Goal: Information Seeking & Learning: Check status

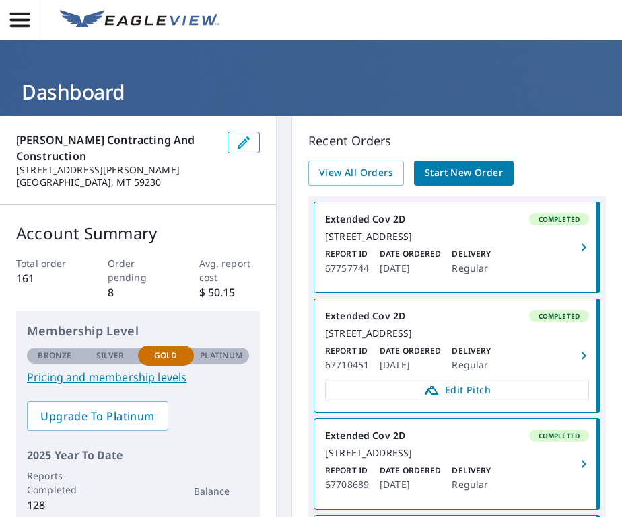
click at [95, 20] on img at bounding box center [139, 20] width 159 height 20
click at [11, 26] on icon "button" at bounding box center [20, 20] width 20 height 14
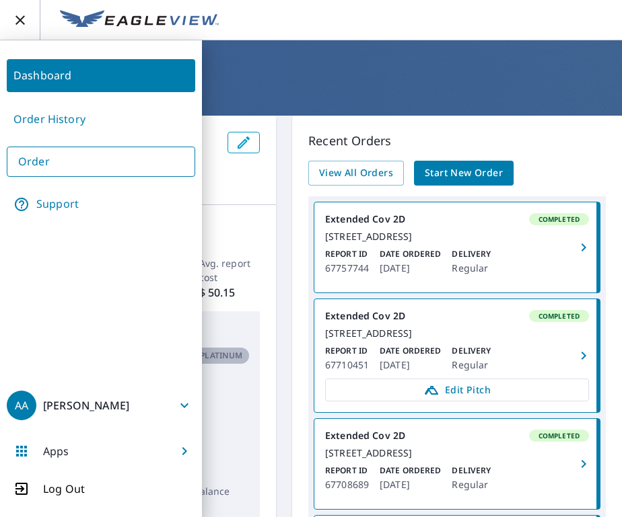
click at [25, 115] on link "Order History" at bounding box center [101, 119] width 188 height 33
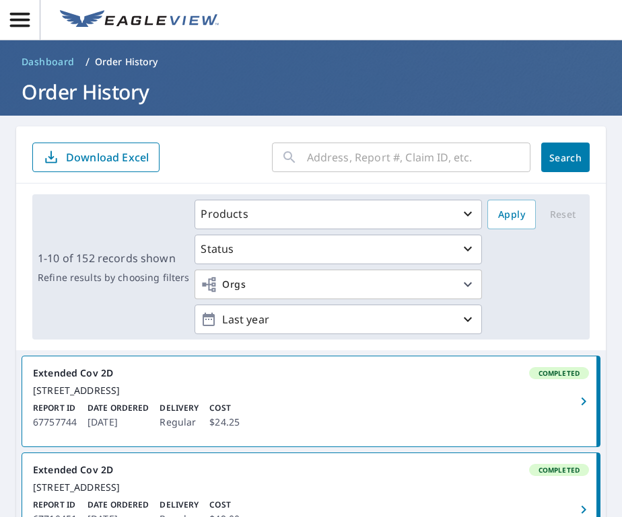
click at [329, 158] on input "text" at bounding box center [418, 158] width 223 height 38
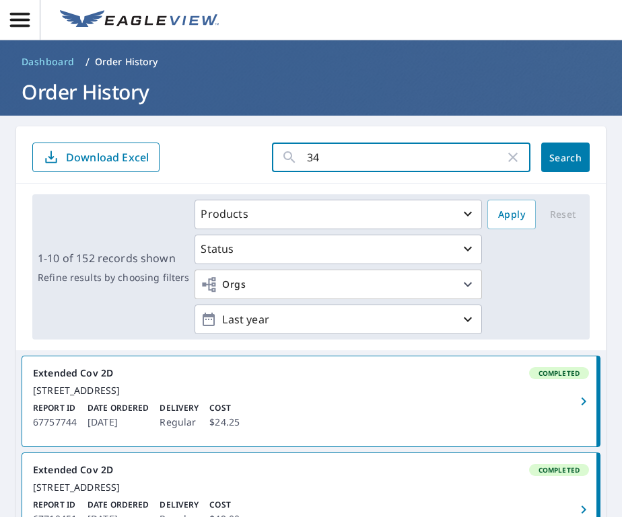
type input "341"
click at [565, 157] on button "Search" at bounding box center [565, 158] width 48 height 30
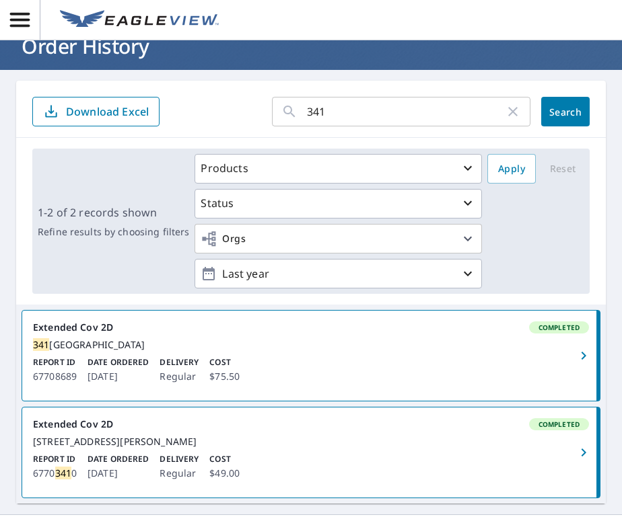
scroll to position [69, 0]
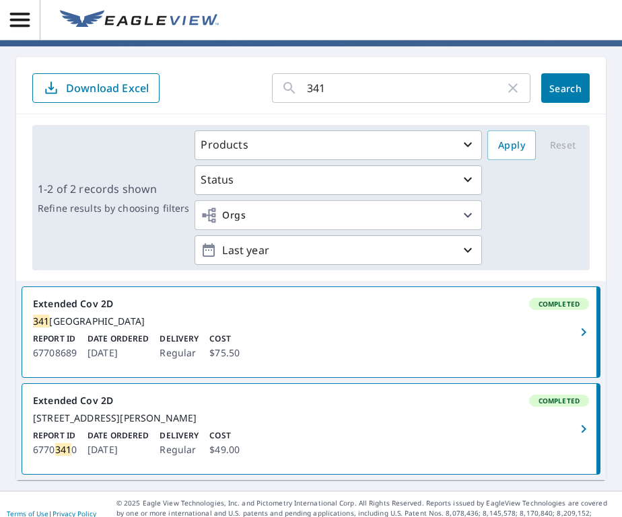
click at [588, 336] on icon "button" at bounding box center [583, 332] width 16 height 16
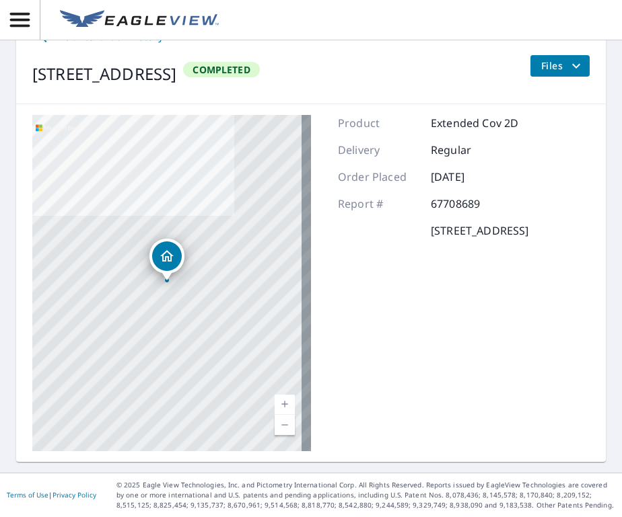
scroll to position [112, 0]
click at [578, 61] on icon "filesDropdownBtn-67708689" at bounding box center [576, 67] width 16 height 16
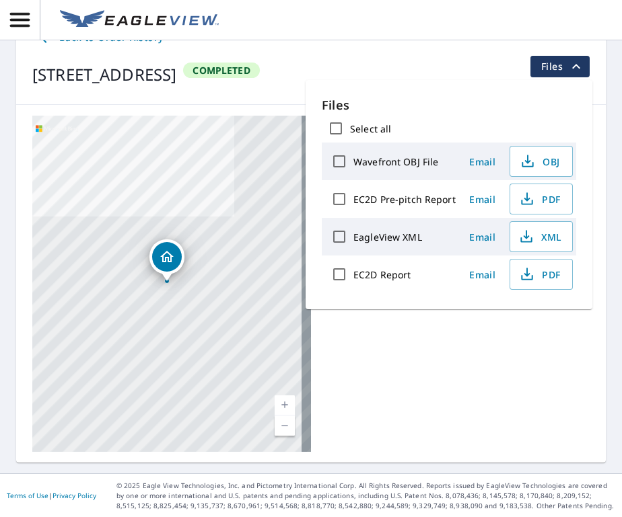
click at [454, 385] on div "Product Extended Cov 2D Delivery Regular Order Placed [DATE] Report # 67708689 …" at bounding box center [433, 284] width 190 height 336
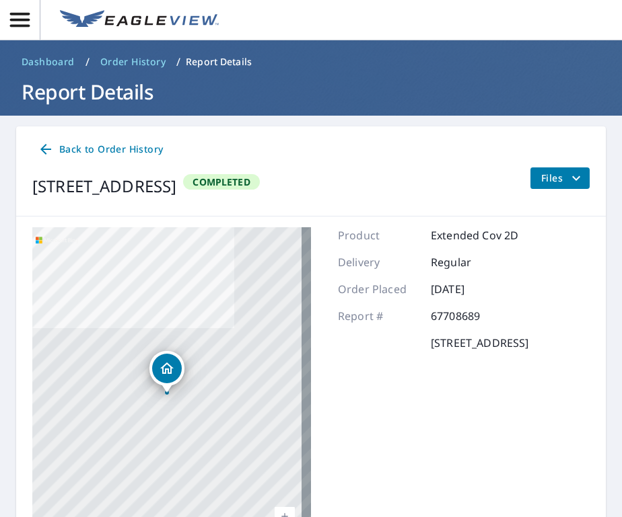
scroll to position [0, 0]
click at [49, 149] on icon at bounding box center [45, 149] width 11 height 11
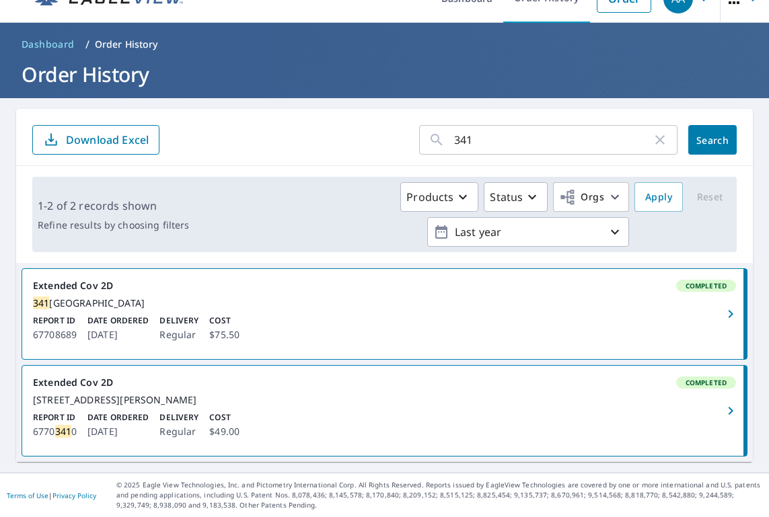
scroll to position [20, 0]
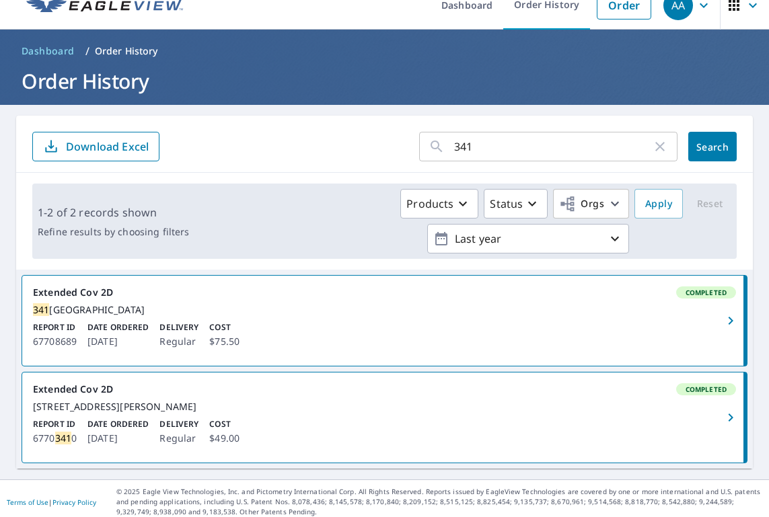
click at [105, 287] on div "Extended Cov 2D Completed" at bounding box center [384, 293] width 703 height 12
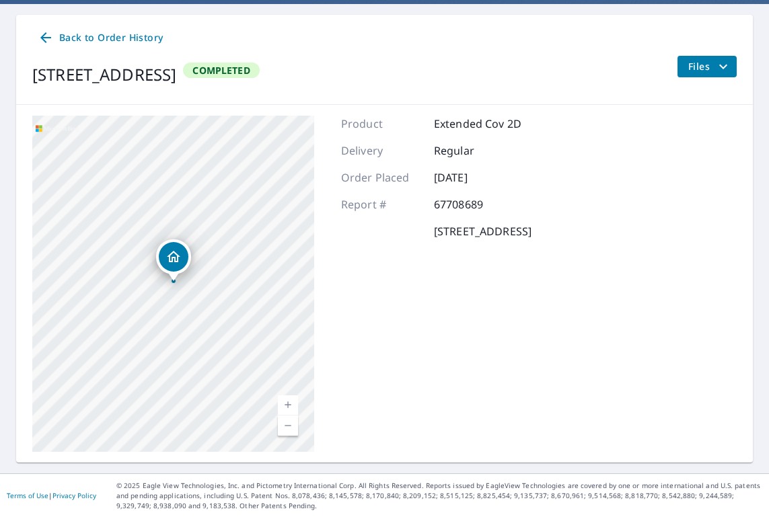
click at [122, 29] on link "Back to Order History" at bounding box center [100, 38] width 136 height 25
